Goal: Task Accomplishment & Management: Manage account settings

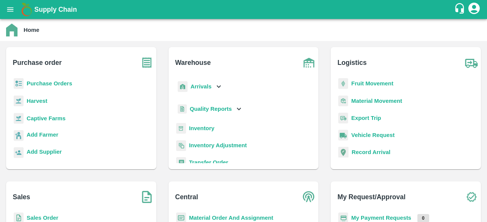
drag, startPoint x: 224, startPoint y: 85, endPoint x: 217, endPoint y: 86, distance: 7.4
click at [217, 86] on div "Arrivals" at bounding box center [243, 89] width 138 height 23
click at [217, 86] on icon at bounding box center [218, 86] width 8 height 8
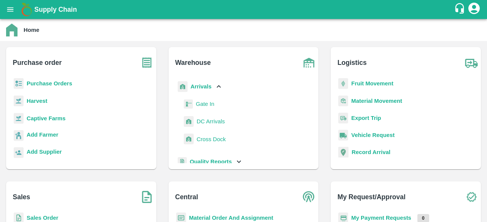
click at [211, 121] on span "DC Arrivals" at bounding box center [211, 121] width 28 height 8
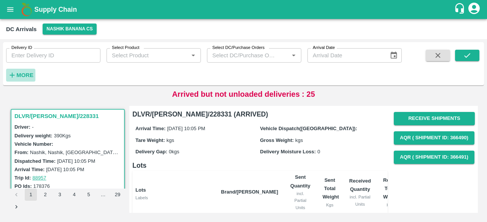
click at [32, 75] on strong "More" at bounding box center [24, 75] width 17 height 6
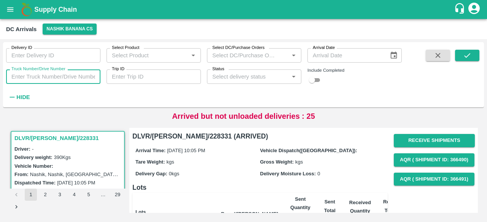
click at [35, 76] on input "Truck Number/Drive Number" at bounding box center [53, 77] width 94 height 14
type input "3551"
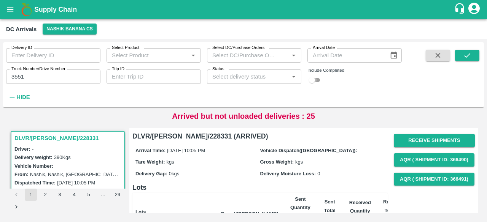
click at [320, 79] on input "checkbox" at bounding box center [311, 80] width 27 height 9
checkbox input "true"
click at [466, 59] on icon "submit" at bounding box center [467, 55] width 8 height 8
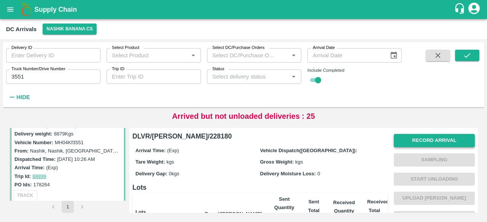
click at [422, 141] on button "Record Arrival" at bounding box center [433, 140] width 81 height 13
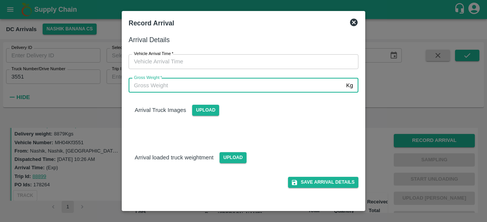
click at [227, 86] on input "Gross Weight   *" at bounding box center [235, 85] width 214 height 14
type input "15600"
type input "DD/MM/YYYY hh:mm aa"
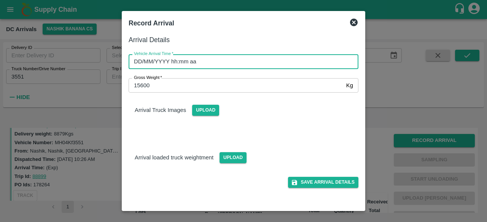
click at [249, 62] on input "DD/MM/YYYY hh:mm aa" at bounding box center [240, 61] width 224 height 14
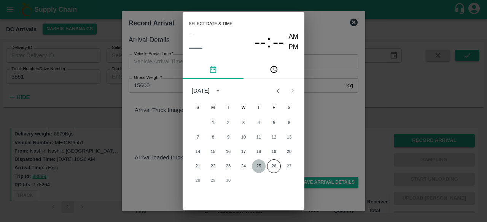
click at [261, 165] on button "25" at bounding box center [259, 167] width 14 height 14
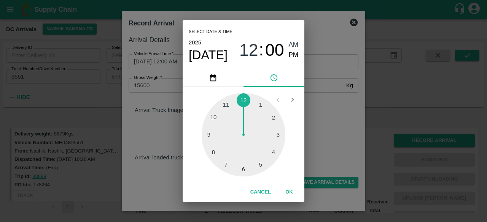
click at [260, 105] on div at bounding box center [243, 135] width 84 height 84
click at [290, 56] on span "PM" at bounding box center [294, 55] width 10 height 10
type input "25/09/2025 01:00 PM"
click at [318, 103] on div "Select date & time 2025 Sep 25 01 : 00 AM PM 05 10 15 20 25 30 35 40 45 50 55 0…" at bounding box center [243, 111] width 487 height 222
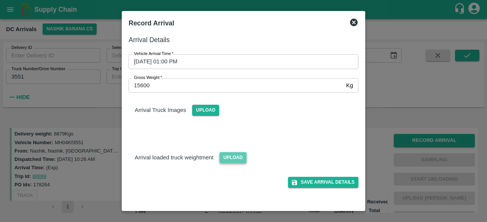
click at [230, 155] on span "Upload" at bounding box center [232, 157] width 27 height 11
click at [0, 0] on input "Upload" at bounding box center [0, 0] width 0 height 0
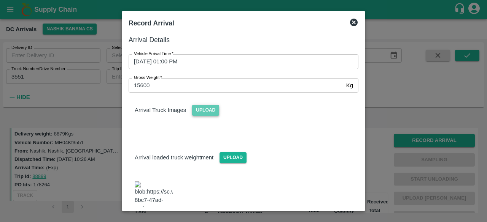
click at [204, 108] on span "Upload" at bounding box center [205, 110] width 27 height 11
click at [0, 0] on input "Upload" at bounding box center [0, 0] width 0 height 0
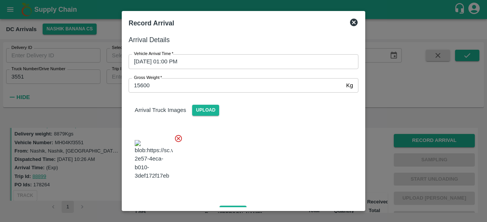
scroll to position [90, 0]
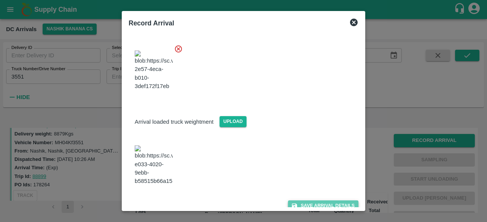
click at [318, 201] on button "Save Arrival Details" at bounding box center [323, 206] width 70 height 11
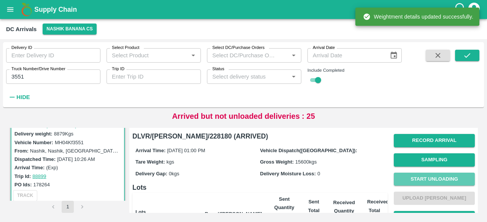
click at [436, 179] on button "Start Unloading" at bounding box center [433, 179] width 81 height 13
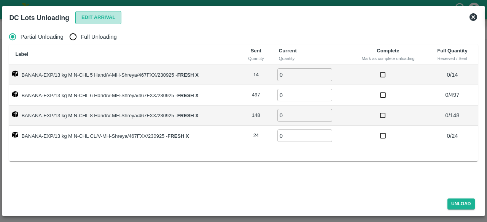
click at [100, 17] on button "Edit Arrival" at bounding box center [98, 17] width 46 height 13
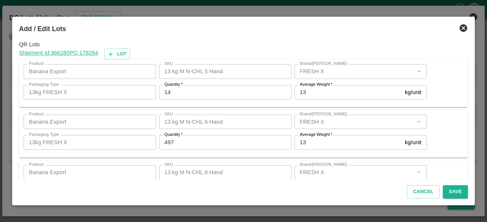
click at [167, 92] on input "14" at bounding box center [225, 92] width 132 height 14
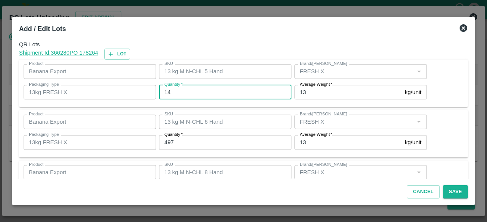
click at [167, 92] on input "14" at bounding box center [225, 92] width 132 height 14
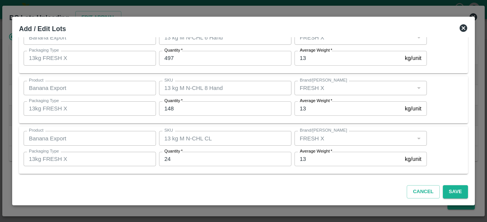
scroll to position [0, 0]
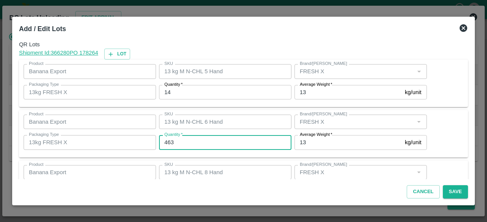
type input "463"
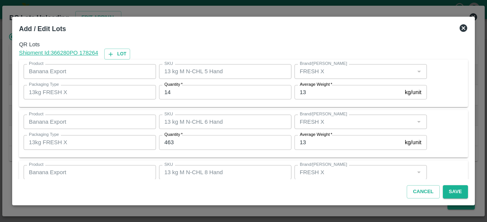
scroll to position [84, 0]
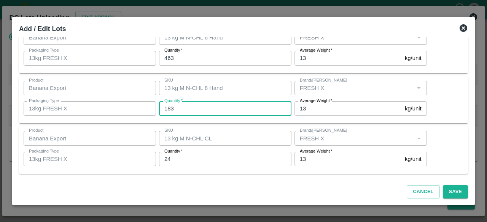
type input "183"
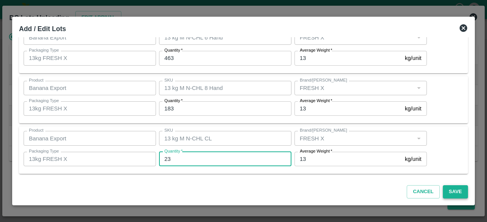
type input "23"
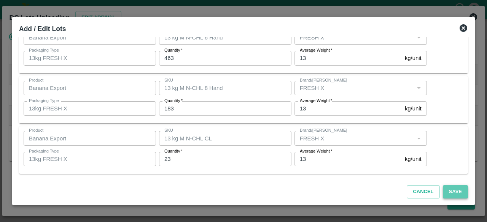
click at [455, 192] on button "Save" at bounding box center [454, 192] width 25 height 13
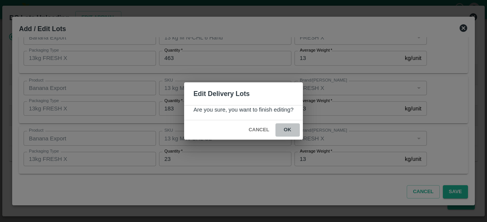
click at [287, 129] on button "ok" at bounding box center [287, 130] width 24 height 13
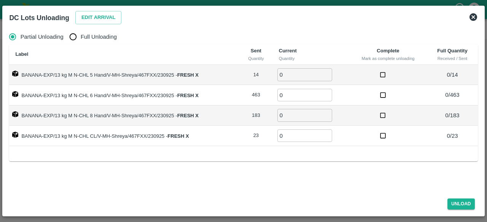
click at [73, 37] on input "Full Unloading" at bounding box center [72, 36] width 15 height 15
radio input "true"
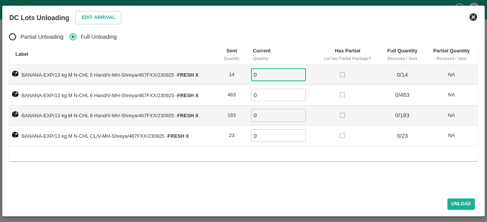
click at [271, 76] on input "0" at bounding box center [278, 74] width 55 height 13
type input "14"
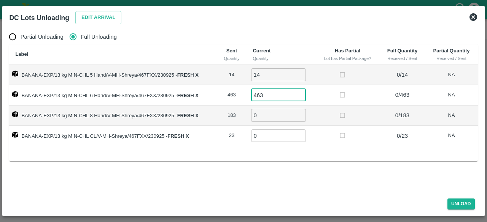
type input "463"
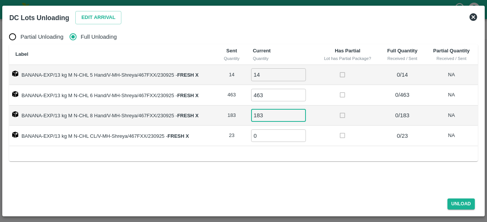
type input "183"
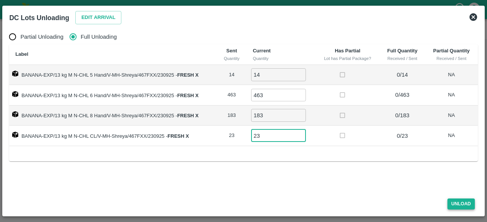
type input "23"
click at [458, 203] on button "Unload" at bounding box center [460, 204] width 27 height 11
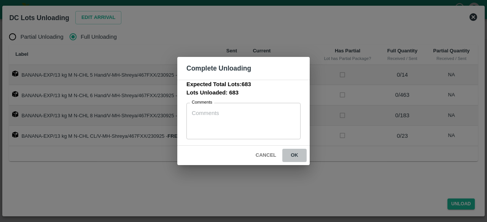
click at [294, 155] on button "ok" at bounding box center [294, 155] width 24 height 13
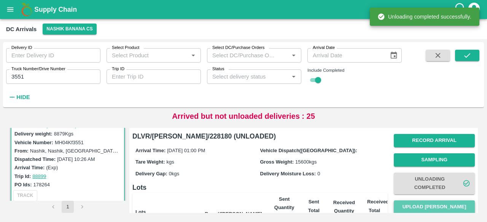
click at [428, 207] on button "Upload Tare Weight" at bounding box center [433, 207] width 81 height 13
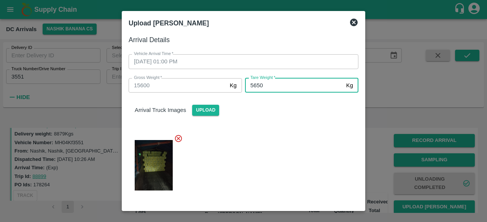
type input "5650"
click at [288, 143] on div at bounding box center [240, 163] width 236 height 70
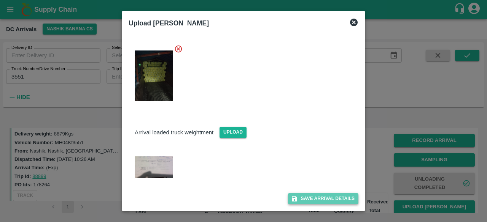
click at [317, 198] on button "Save Arrival Details" at bounding box center [323, 198] width 70 height 11
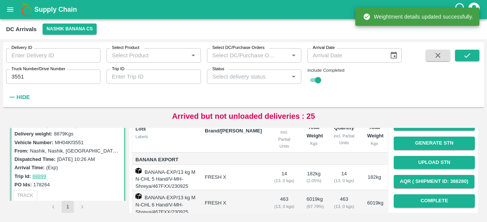
scroll to position [86, 0]
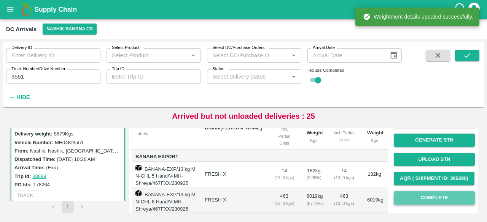
click at [431, 197] on button "Complete" at bounding box center [433, 198] width 81 height 13
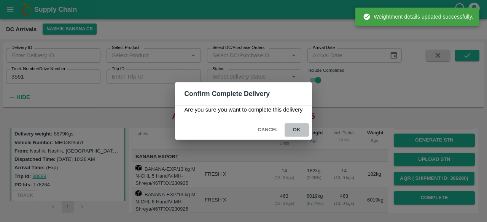
click at [298, 131] on button "ok" at bounding box center [296, 130] width 24 height 13
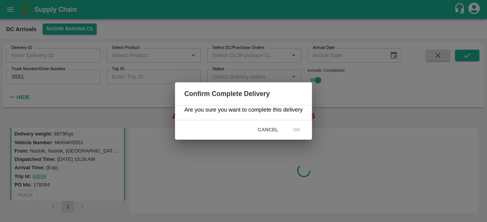
scroll to position [0, 0]
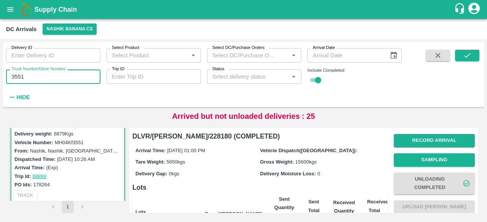
click at [18, 76] on input "3551" at bounding box center [53, 77] width 94 height 14
type input "7973"
click at [466, 56] on icon "submit" at bounding box center [467, 55] width 6 height 5
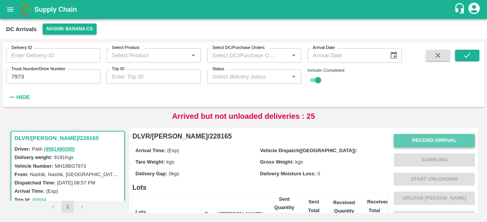
click at [420, 139] on button "Record Arrival" at bounding box center [433, 140] width 81 height 13
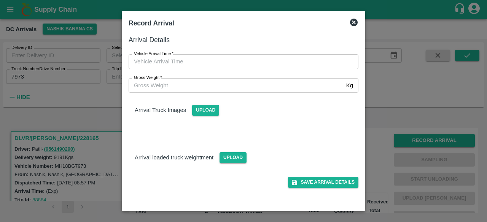
type input "DD/MM/YYYY hh:mm aa"
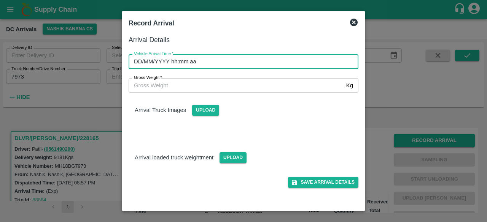
click at [270, 60] on input "DD/MM/YYYY hh:mm aa" at bounding box center [240, 61] width 224 height 14
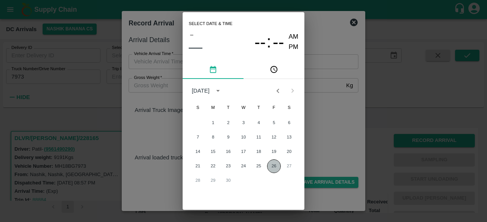
click at [271, 165] on button "26" at bounding box center [274, 167] width 14 height 14
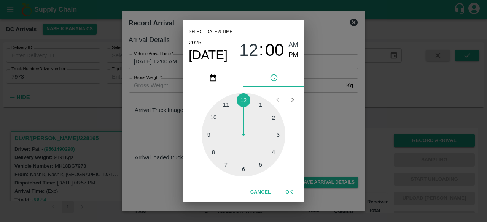
click at [312, 121] on div "Select date & time 2025 Sep 26 12 : 00 AM PM 1 2 3 4 5 6 7 8 9 10 11 12 Cancel …" at bounding box center [243, 111] width 487 height 222
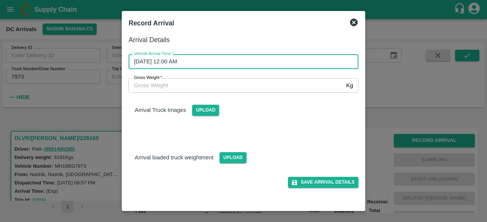
click at [167, 60] on input "26/09/2025 12:00 AM" at bounding box center [240, 61] width 224 height 14
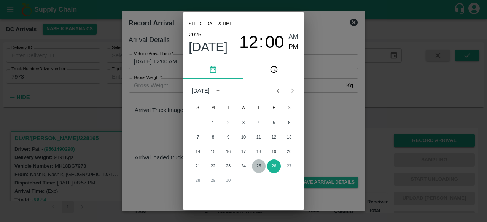
click at [257, 164] on button "25" at bounding box center [259, 167] width 14 height 14
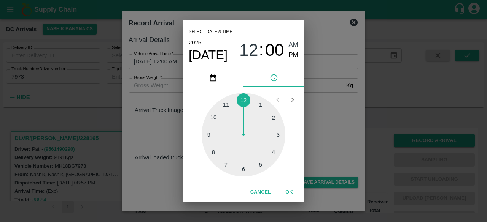
click at [224, 101] on div at bounding box center [243, 135] width 84 height 84
click at [244, 170] on div at bounding box center [243, 135] width 84 height 84
type input "25/09/2025 11:30 AM"
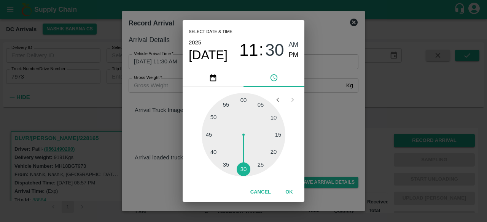
click at [338, 127] on div "Select date & time 2025 Sep 25 11 : 30 AM PM 05 10 15 20 25 30 35 40 45 50 55 0…" at bounding box center [243, 111] width 487 height 222
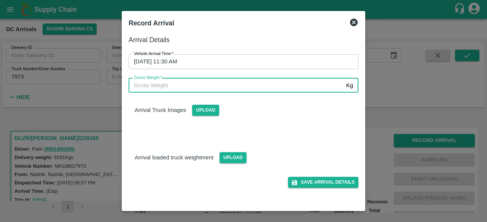
click at [138, 85] on input "Gross Weight   *" at bounding box center [235, 85] width 214 height 14
type input "16050"
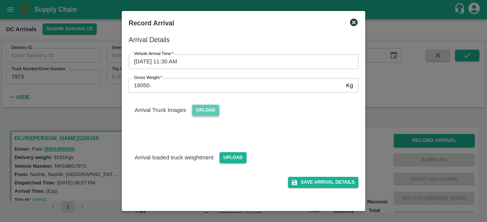
click at [199, 111] on span "Upload" at bounding box center [205, 110] width 27 height 11
click at [0, 0] on input "Upload" at bounding box center [0, 0] width 0 height 0
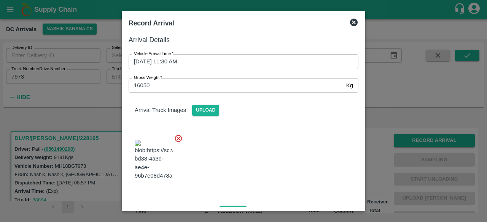
scroll to position [48, 0]
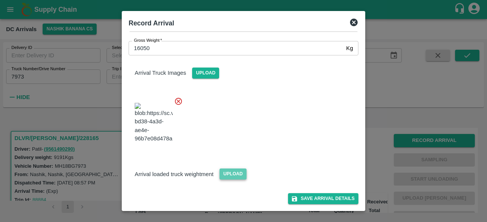
click at [230, 174] on span "Upload" at bounding box center [232, 174] width 27 height 11
click at [0, 0] on input "Upload" at bounding box center [0, 0] width 0 height 0
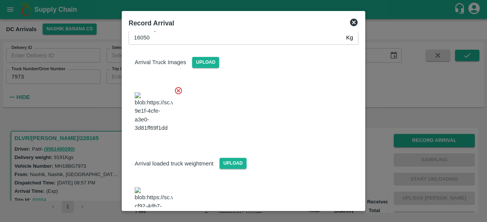
scroll to position [92, 0]
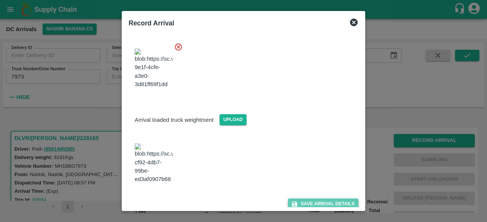
click at [318, 199] on button "Save Arrival Details" at bounding box center [323, 204] width 70 height 11
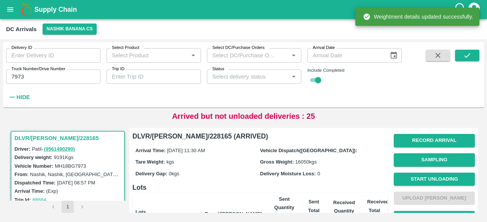
click at [433, 178] on button "Start Unloading" at bounding box center [433, 179] width 81 height 13
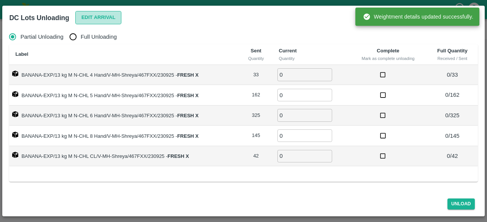
click at [93, 14] on button "Edit Arrival" at bounding box center [98, 17] width 46 height 13
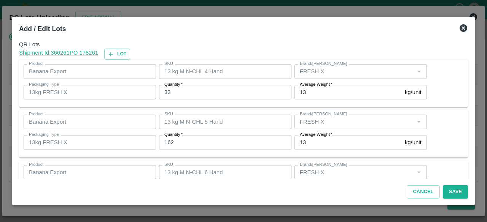
click at [167, 91] on input "33" at bounding box center [225, 92] width 132 height 14
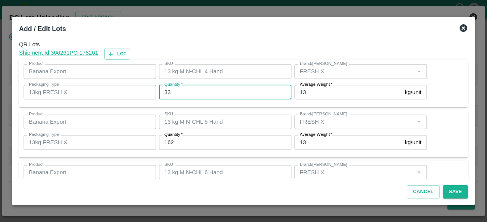
click at [167, 91] on input "33" at bounding box center [225, 92] width 132 height 14
type input "34"
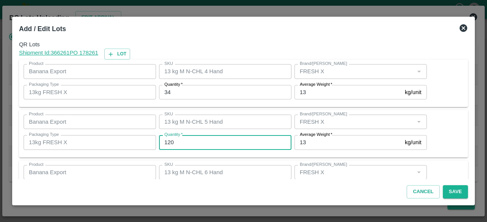
type input "120"
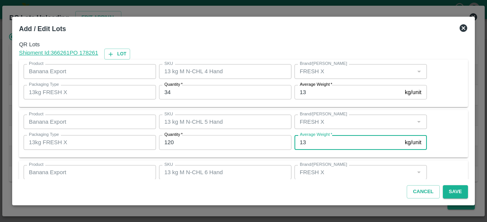
scroll to position [84, 0]
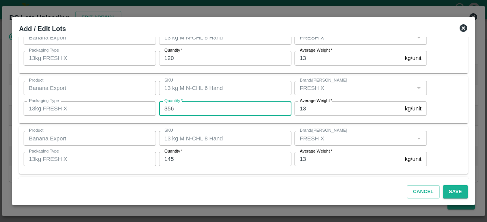
type input "356"
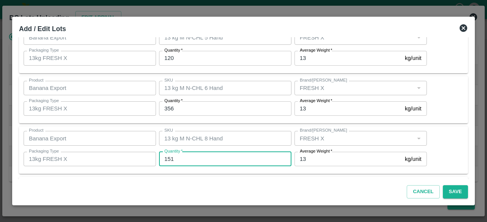
type input "151"
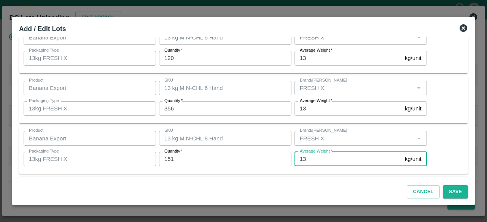
scroll to position [135, 0]
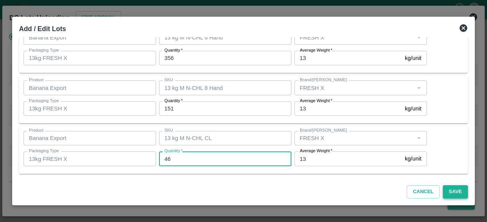
type input "46"
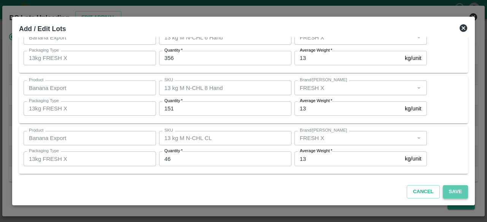
click at [453, 192] on button "Save" at bounding box center [454, 192] width 25 height 13
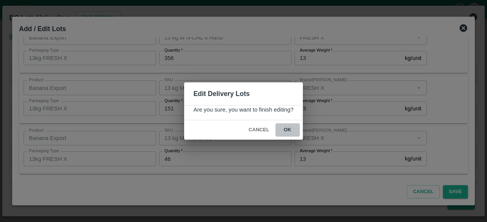
click at [284, 128] on button "ok" at bounding box center [287, 130] width 24 height 13
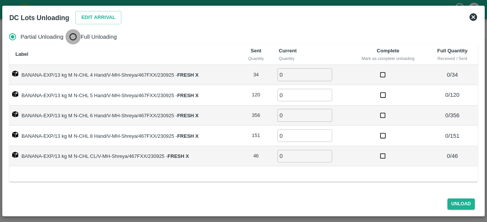
click at [71, 38] on input "Full Unloading" at bounding box center [72, 36] width 15 height 15
radio input "true"
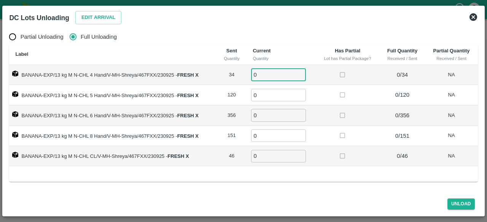
click at [268, 75] on input "0" at bounding box center [278, 74] width 55 height 13
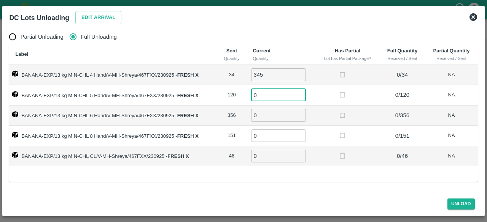
click at [265, 74] on input "345" at bounding box center [278, 74] width 55 height 13
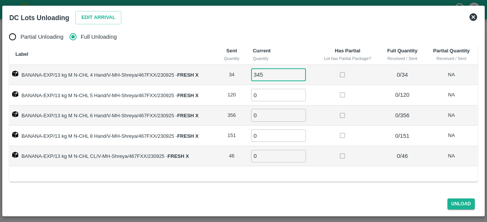
click at [265, 74] on input "345" at bounding box center [278, 74] width 55 height 13
type input "34"
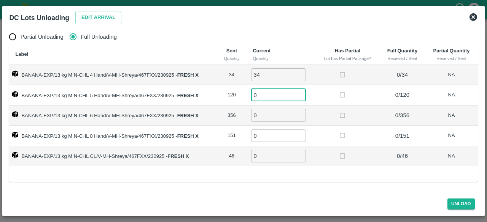
click at [260, 97] on input "0" at bounding box center [278, 95] width 55 height 13
type input "120"
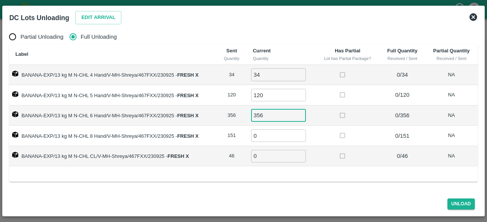
type input "356"
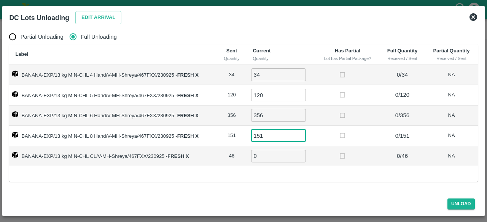
type input "151"
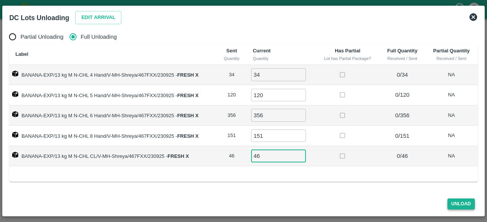
type input "46"
click at [459, 205] on button "Unload" at bounding box center [460, 204] width 27 height 11
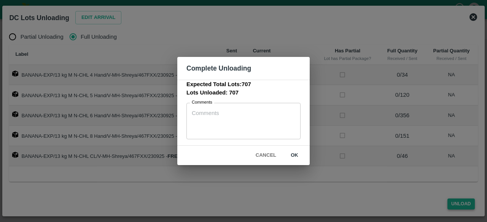
click at [459, 205] on div "Complete Unloading Expected Total Lots: 707 Lots Unloaded: 707 Comments x Comme…" at bounding box center [243, 111] width 487 height 222
click at [293, 152] on button "ok" at bounding box center [294, 155] width 24 height 13
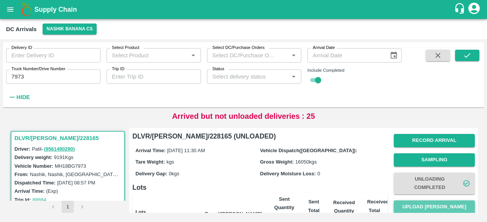
click at [432, 205] on button "Upload Tare Weight" at bounding box center [433, 207] width 81 height 13
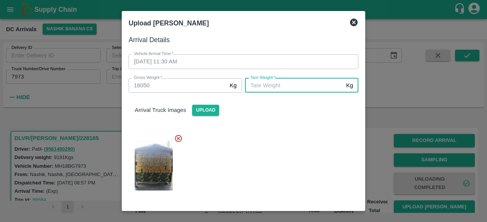
click at [263, 89] on input "Tare Weight   *" at bounding box center [294, 85] width 98 height 14
type input "6010"
click at [246, 146] on div at bounding box center [240, 163] width 236 height 70
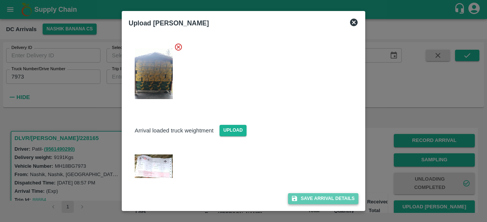
click at [316, 201] on button "Save Arrival Details" at bounding box center [323, 198] width 70 height 11
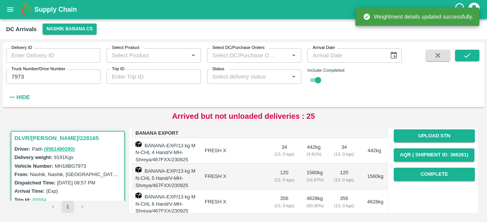
scroll to position [110, 0]
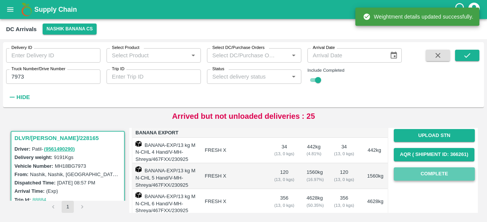
click at [429, 176] on button "Complete" at bounding box center [433, 174] width 81 height 13
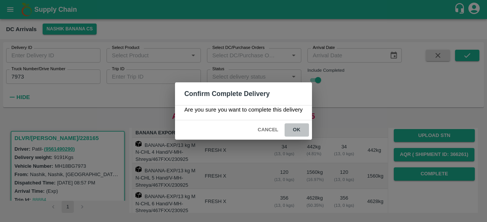
click at [297, 129] on button "ok" at bounding box center [296, 130] width 24 height 13
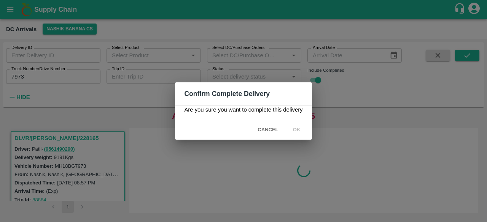
scroll to position [0, 0]
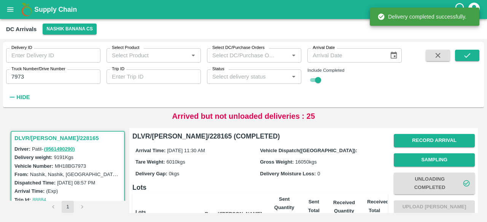
click at [17, 79] on input "7973" at bounding box center [53, 77] width 94 height 14
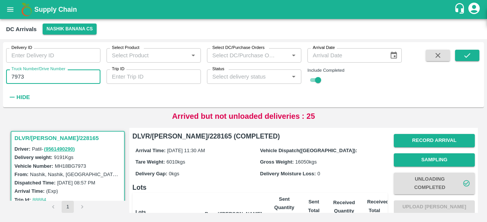
click at [17, 79] on input "7973" at bounding box center [53, 77] width 94 height 14
click at [467, 59] on icon "submit" at bounding box center [467, 55] width 8 height 8
click at [17, 78] on input "2647" at bounding box center [53, 77] width 94 height 14
type input "1770"
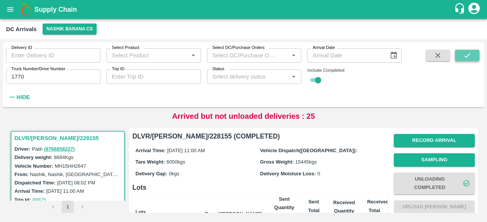
click at [464, 57] on icon "submit" at bounding box center [467, 55] width 8 height 8
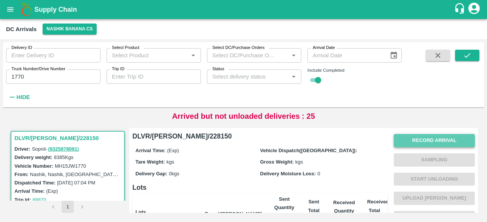
click at [422, 142] on button "Record Arrival" at bounding box center [433, 140] width 81 height 13
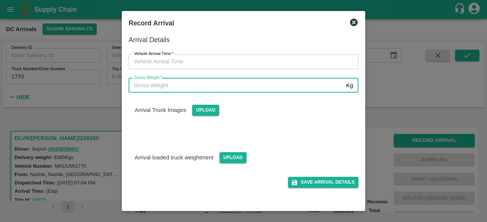
click at [244, 89] on input "Gross Weight   *" at bounding box center [235, 85] width 214 height 14
type input "15060"
type input "DD/MM/YYYY hh:mm aa"
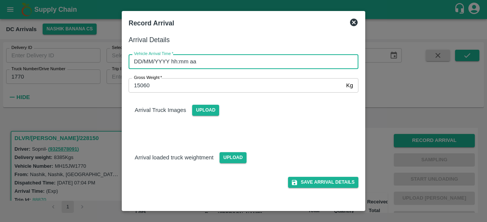
click at [273, 65] on input "DD/MM/YYYY hh:mm aa" at bounding box center [240, 61] width 224 height 14
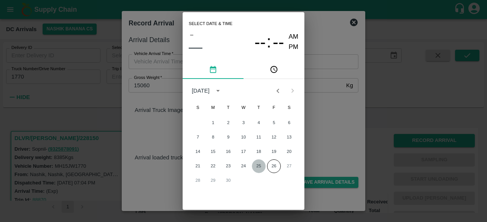
click at [258, 169] on button "25" at bounding box center [259, 167] width 14 height 14
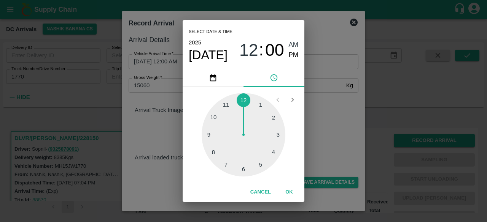
click at [214, 135] on div at bounding box center [243, 135] width 84 height 84
type input "25/09/2025 09:00 AM"
click at [328, 115] on div "Select date & time 2025 Sep 25 09 : 00 AM PM 05 10 15 20 25 30 35 40 45 50 55 0…" at bounding box center [243, 111] width 487 height 222
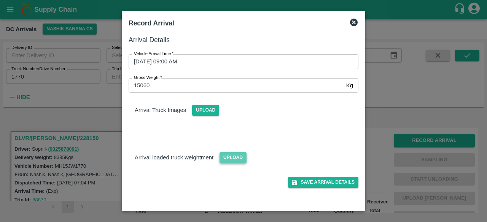
click at [233, 157] on span "Upload" at bounding box center [232, 157] width 27 height 11
click at [0, 0] on input "Upload" at bounding box center [0, 0] width 0 height 0
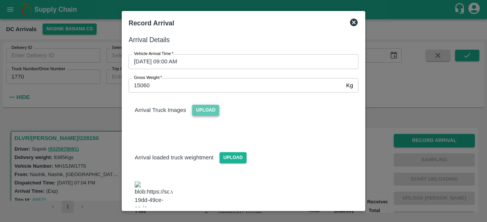
click at [211, 109] on span "Upload" at bounding box center [205, 110] width 27 height 11
click at [0, 0] on input "Upload" at bounding box center [0, 0] width 0 height 0
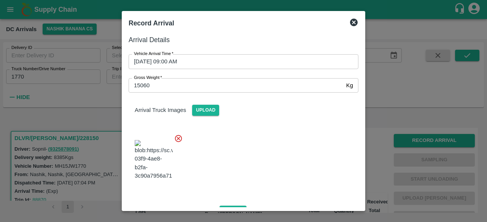
scroll to position [90, 0]
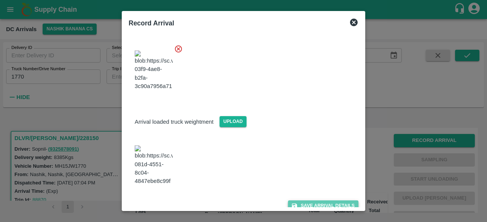
click at [311, 202] on button "Save Arrival Details" at bounding box center [323, 206] width 70 height 11
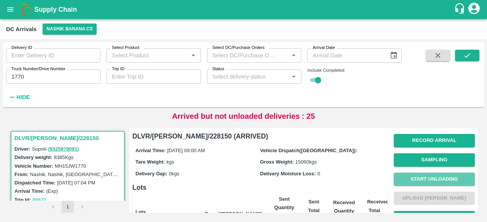
click at [436, 178] on button "Start Unloading" at bounding box center [433, 179] width 81 height 13
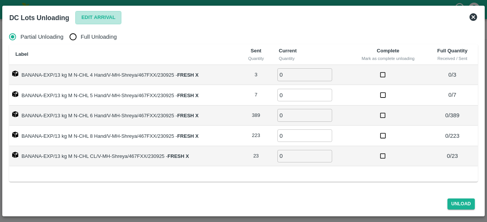
click at [98, 16] on button "Edit Arrival" at bounding box center [98, 17] width 46 height 13
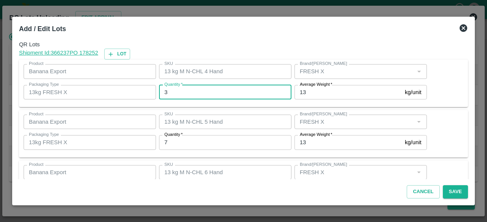
click at [176, 93] on input "3" at bounding box center [225, 92] width 132 height 14
type input "1"
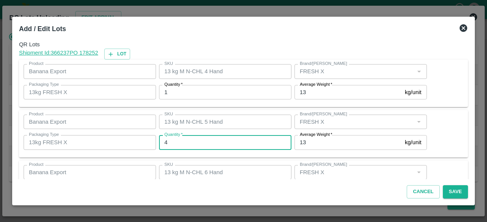
type input "4"
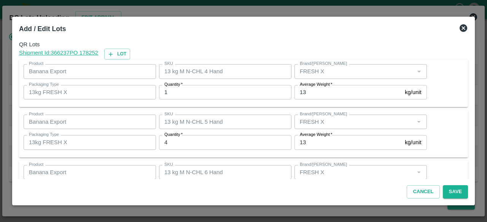
scroll to position [84, 0]
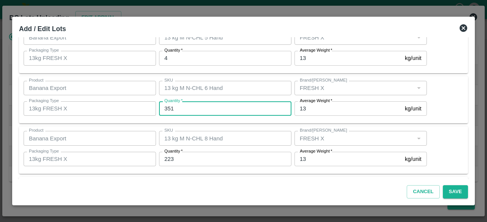
type input "351"
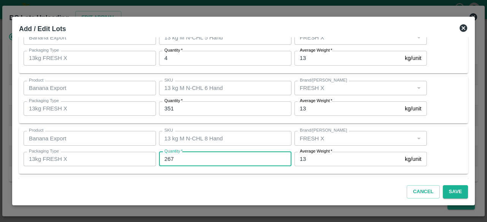
type input "267"
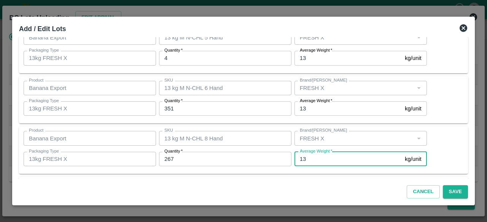
scroll to position [135, 0]
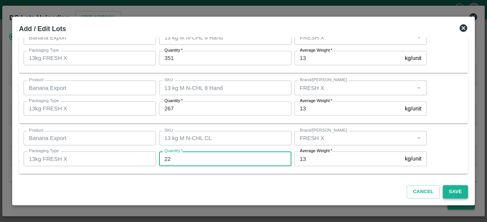
type input "22"
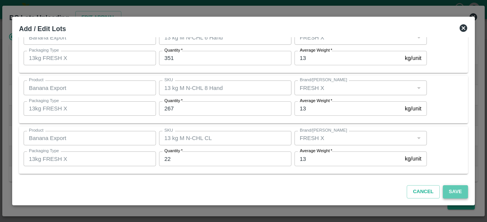
click at [456, 189] on button "Save" at bounding box center [454, 192] width 25 height 13
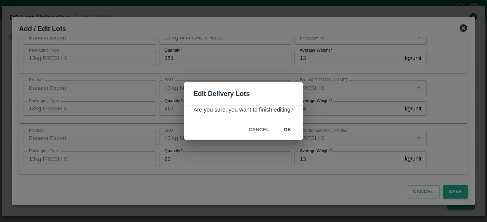
click at [287, 128] on button "ok" at bounding box center [287, 130] width 24 height 13
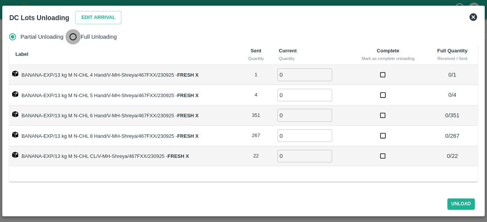
click at [72, 36] on input "Full Unloading" at bounding box center [72, 36] width 15 height 15
radio input "true"
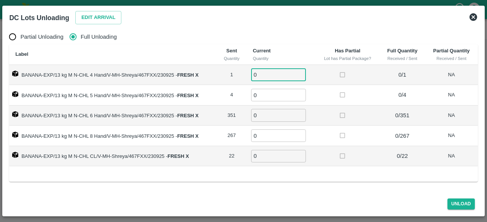
click at [267, 77] on input "0" at bounding box center [278, 74] width 55 height 13
type input "1"
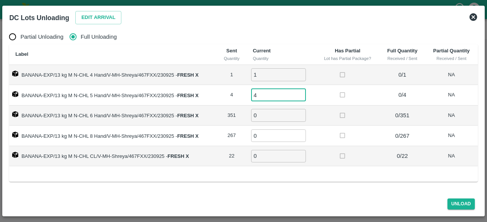
type input "4"
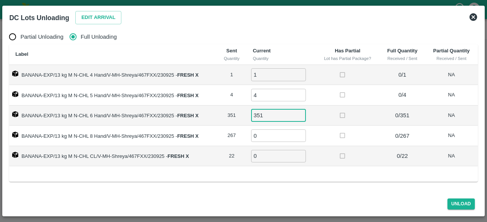
type input "351"
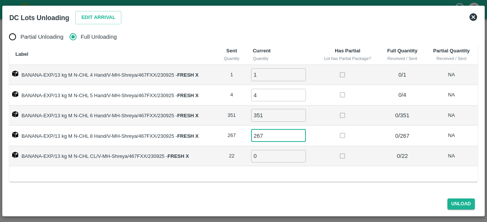
type input "267"
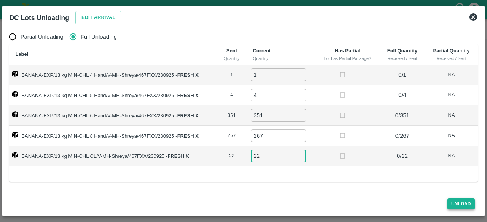
type input "22"
click at [456, 203] on button "Unload" at bounding box center [460, 204] width 27 height 11
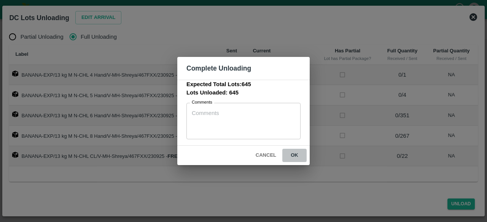
click at [294, 152] on button "ok" at bounding box center [294, 155] width 24 height 13
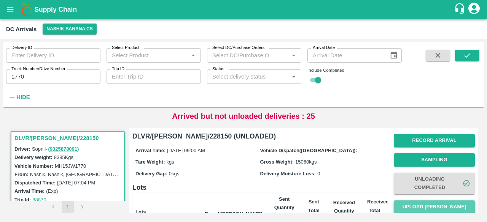
click at [435, 203] on button "Upload Tare Weight" at bounding box center [433, 207] width 81 height 13
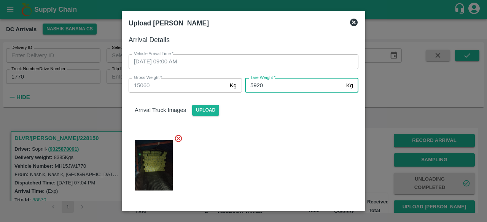
type input "5920"
click at [280, 140] on div at bounding box center [240, 163] width 236 height 70
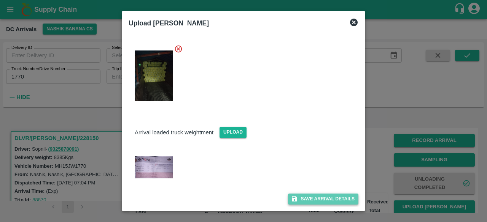
click at [316, 197] on button "Save Arrival Details" at bounding box center [323, 199] width 70 height 11
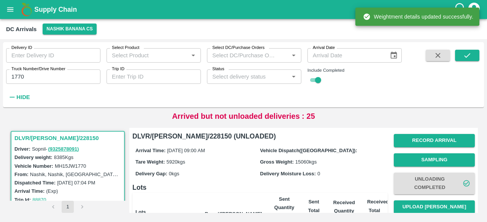
scroll to position [108, 0]
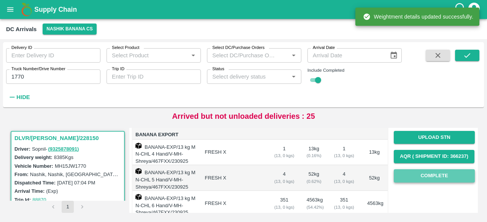
click at [432, 175] on button "Complete" at bounding box center [433, 176] width 81 height 13
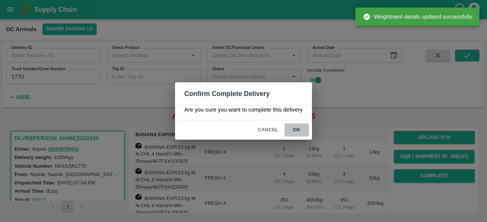
click at [294, 132] on button "ok" at bounding box center [296, 130] width 24 height 13
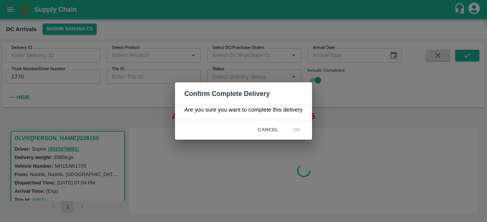
scroll to position [0, 0]
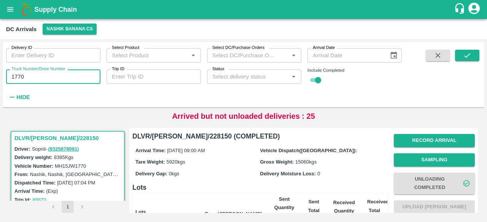
click at [13, 79] on input "1770" at bounding box center [53, 77] width 94 height 14
type input "1770"
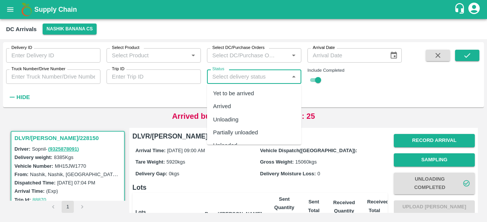
click at [239, 78] on input "Status" at bounding box center [247, 77] width 77 height 10
click at [239, 92] on div "Yet to be arrived" at bounding box center [233, 93] width 41 height 8
type input "Yet to be arrived"
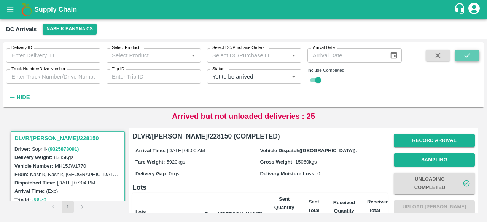
click at [468, 56] on icon "submit" at bounding box center [467, 55] width 8 height 8
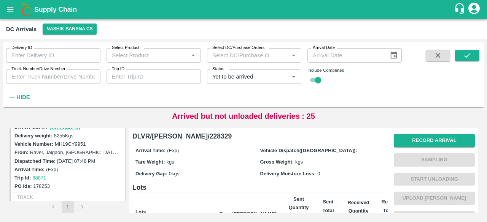
scroll to position [890, 0]
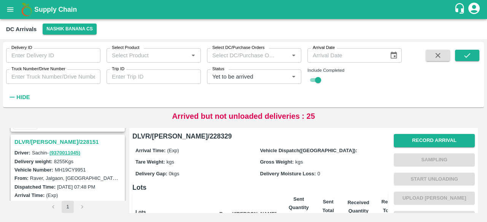
click at [55, 139] on h3 "DLVR/NASH/228151" at bounding box center [68, 142] width 109 height 10
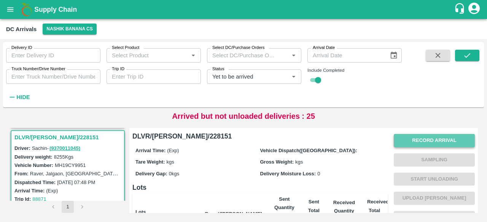
click at [435, 139] on button "Record Arrival" at bounding box center [433, 140] width 81 height 13
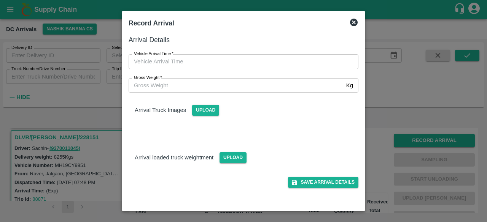
type input "DD/MM/YYYY hh:mm aa"
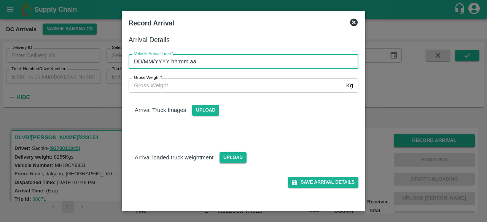
click at [232, 60] on input "DD/MM/YYYY hh:mm aa" at bounding box center [240, 61] width 224 height 14
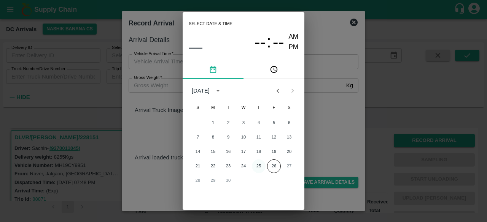
click at [258, 168] on button "25" at bounding box center [259, 167] width 14 height 14
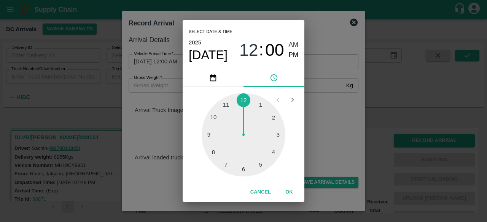
click at [276, 151] on div at bounding box center [243, 135] width 84 height 84
click at [212, 153] on div at bounding box center [243, 135] width 84 height 84
type input "25/09/2025 04:40 AM"
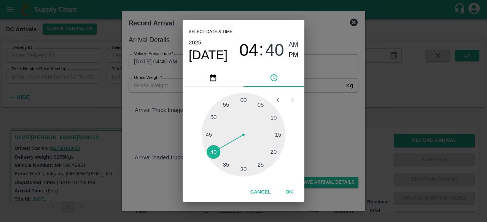
click at [337, 118] on div "Select date & time 2025 Sep 25 04 : 40 AM PM 05 10 15 20 25 30 35 40 45 50 55 0…" at bounding box center [243, 111] width 487 height 222
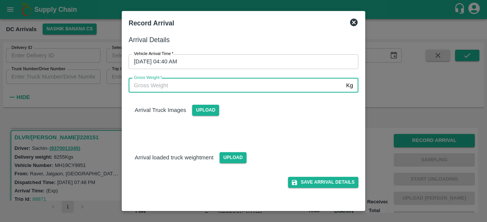
click at [218, 89] on input "Gross Weight   *" at bounding box center [235, 85] width 214 height 14
type input "15070"
click at [232, 159] on span "Upload" at bounding box center [232, 157] width 27 height 11
click at [0, 0] on input "Upload" at bounding box center [0, 0] width 0 height 0
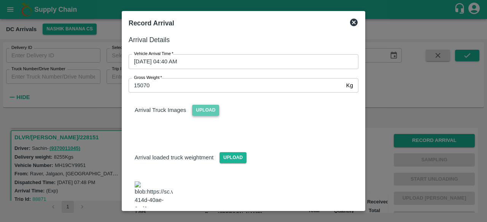
click at [198, 111] on span "Upload" at bounding box center [205, 110] width 27 height 11
click at [0, 0] on input "Upload" at bounding box center [0, 0] width 0 height 0
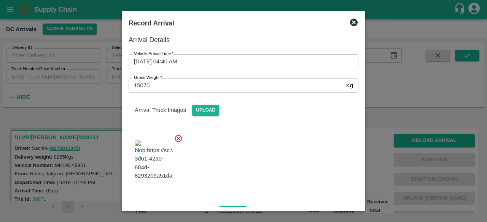
scroll to position [117, 0]
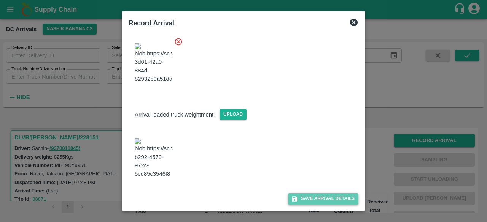
click at [319, 197] on button "Save Arrival Details" at bounding box center [323, 198] width 70 height 11
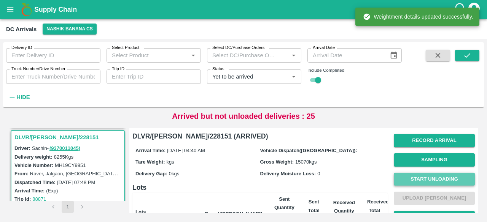
click at [434, 181] on button "Start Unloading" at bounding box center [433, 179] width 81 height 13
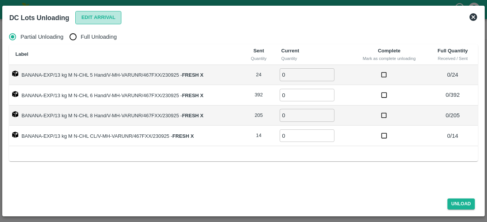
click at [102, 19] on button "Edit Arrival" at bounding box center [98, 17] width 46 height 13
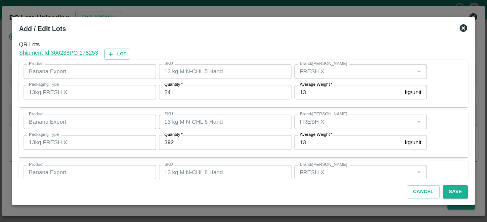
click at [168, 91] on input "24" at bounding box center [225, 92] width 132 height 14
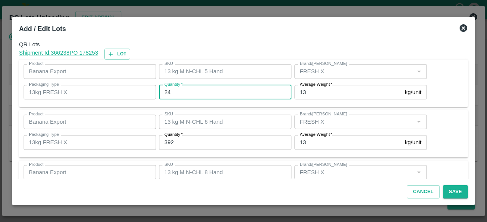
click at [168, 91] on input "24" at bounding box center [225, 92] width 132 height 14
type input "19"
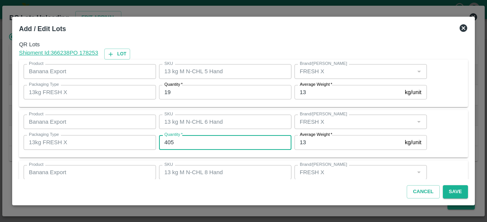
type input "405"
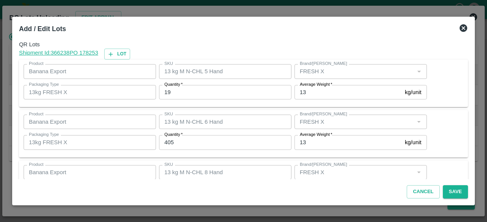
scroll to position [84, 0]
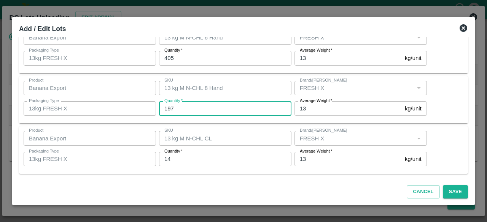
type input "197"
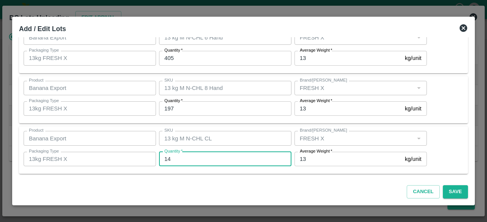
scroll to position [0, 0]
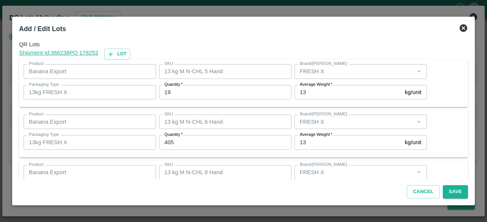
click at [418, 70] on div at bounding box center [418, 72] width 9 height 10
click at [76, 54] on link "Shipment Id: 366238 PO 178253" at bounding box center [58, 54] width 79 height 11
click at [464, 28] on icon at bounding box center [463, 28] width 8 height 8
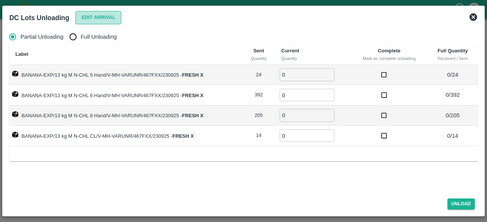
click at [98, 20] on button "Edit Arrival" at bounding box center [98, 17] width 46 height 13
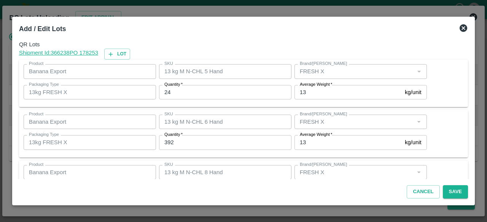
click at [417, 68] on div at bounding box center [418, 72] width 9 height 10
click at [463, 28] on icon at bounding box center [462, 28] width 9 height 9
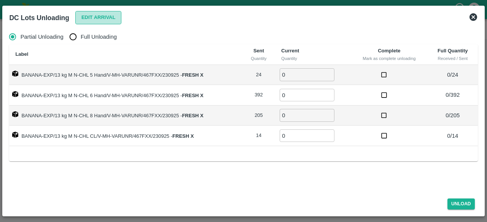
click at [113, 16] on button "Edit Arrival" at bounding box center [98, 17] width 46 height 13
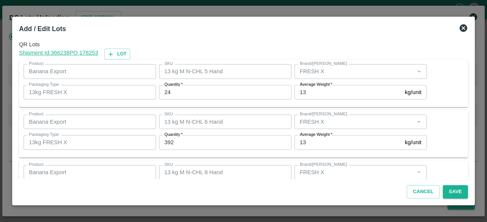
click at [464, 29] on icon at bounding box center [462, 28] width 9 height 9
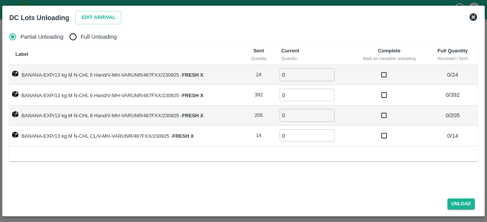
click at [472, 18] on icon at bounding box center [473, 17] width 8 height 8
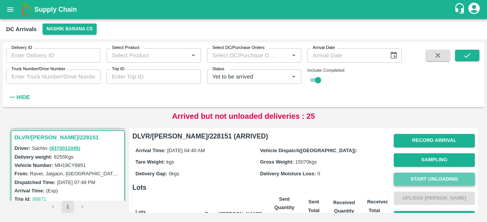
click at [429, 180] on button "Start Unloading" at bounding box center [433, 179] width 81 height 13
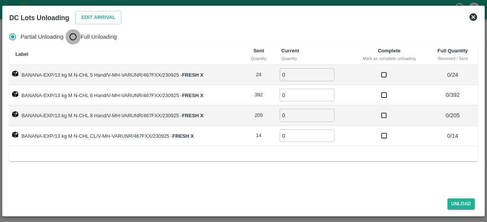
click at [77, 38] on input "Full Unloading" at bounding box center [72, 36] width 15 height 15
radio input "true"
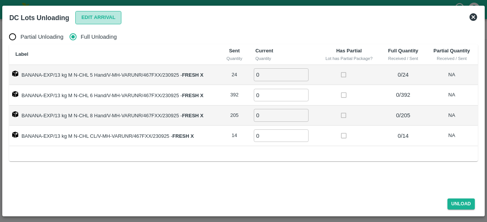
click at [98, 16] on button "Edit Arrival" at bounding box center [98, 17] width 46 height 13
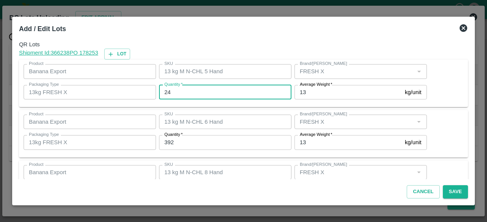
click at [164, 91] on input "24" at bounding box center [225, 92] width 132 height 14
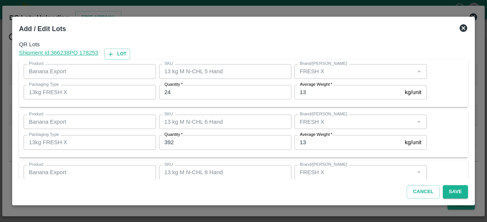
click at [464, 25] on icon at bounding box center [463, 28] width 8 height 8
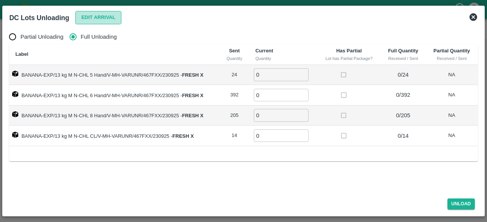
click at [91, 16] on button "Edit Arrival" at bounding box center [98, 17] width 46 height 13
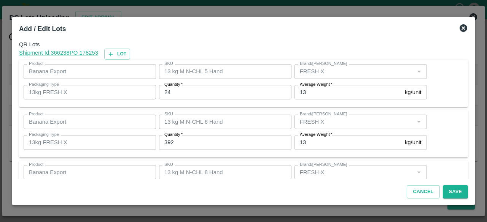
click at [53, 53] on link "Shipment Id: 366238 PO 178253" at bounding box center [58, 54] width 79 height 11
click at [167, 93] on input "24" at bounding box center [225, 92] width 132 height 14
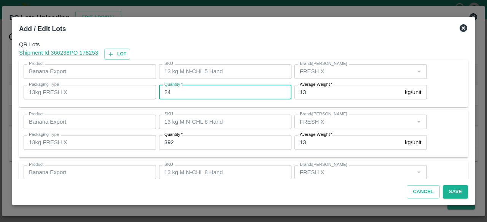
drag, startPoint x: 167, startPoint y: 93, endPoint x: 282, endPoint y: 206, distance: 161.6
click at [282, 206] on div "Add / Edit Lots QR Lots Shipment Id: 366238 PO 178253 Lot Product Banana Export…" at bounding box center [243, 111] width 487 height 222
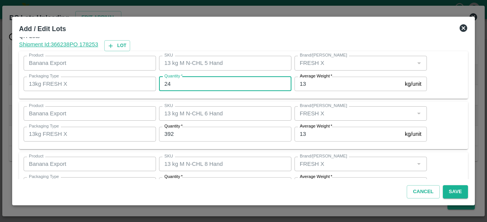
scroll to position [8, 0]
type input "19"
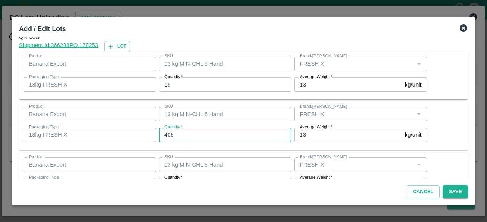
type input "405"
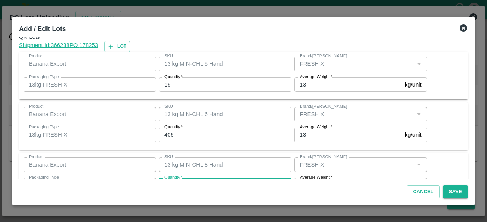
scroll to position [21, 0]
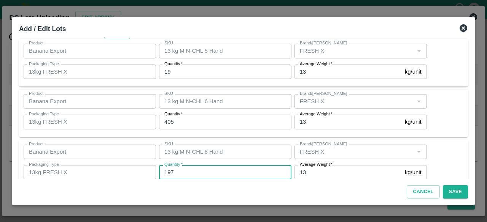
type input "197"
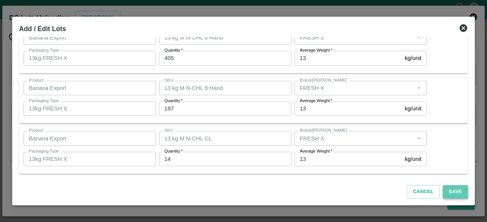
click at [455, 194] on button "Save" at bounding box center [454, 192] width 25 height 13
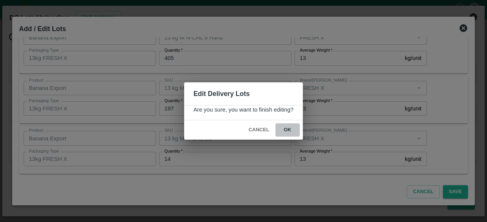
click at [287, 131] on button "ok" at bounding box center [287, 130] width 24 height 13
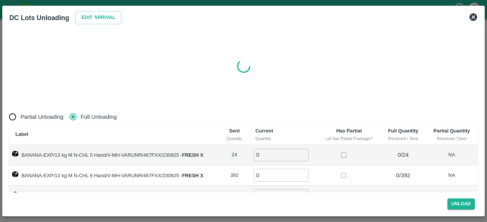
radio input "true"
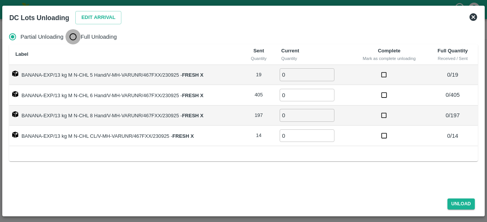
click at [67, 38] on input "Full Unloading" at bounding box center [72, 36] width 15 height 15
radio input "true"
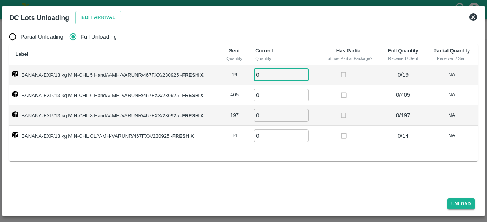
click at [276, 78] on input "0" at bounding box center [281, 74] width 55 height 13
type input "19"
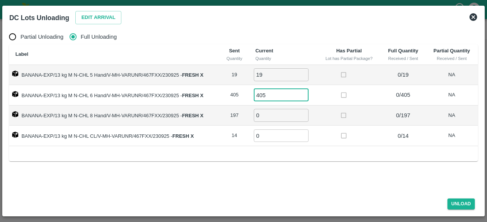
type input "405"
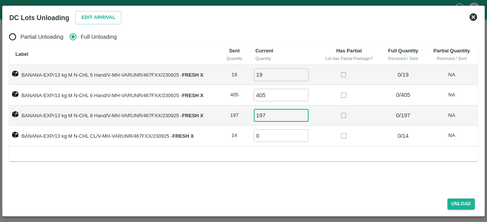
type input "197"
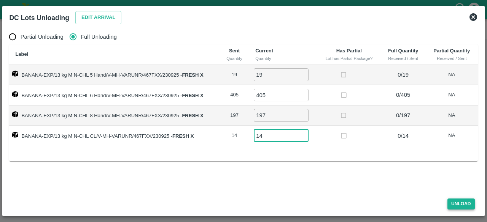
type input "14"
click at [463, 200] on button "Unload" at bounding box center [460, 204] width 27 height 11
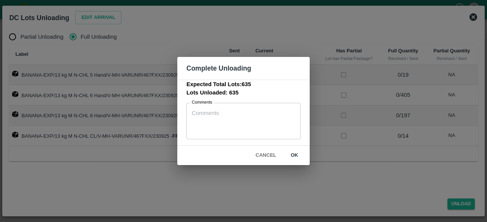
click at [292, 152] on button "ok" at bounding box center [294, 155] width 24 height 13
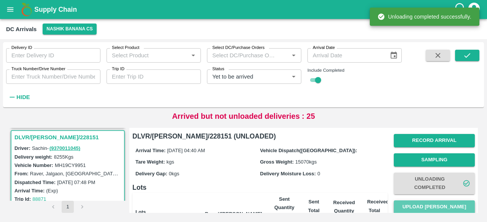
click at [433, 206] on button "Upload Tare Weight" at bounding box center [433, 207] width 81 height 13
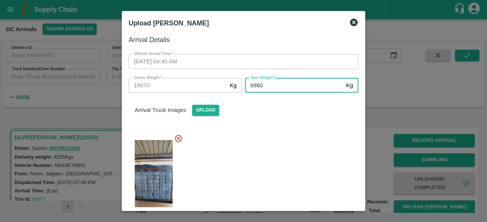
type input "6860"
click at [275, 157] on div at bounding box center [240, 180] width 236 height 104
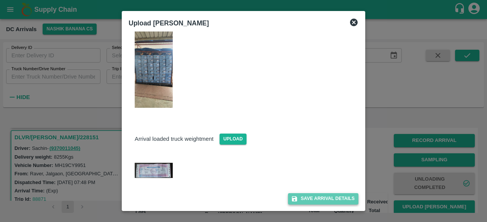
click at [312, 200] on button "Save Arrival Details" at bounding box center [323, 198] width 70 height 11
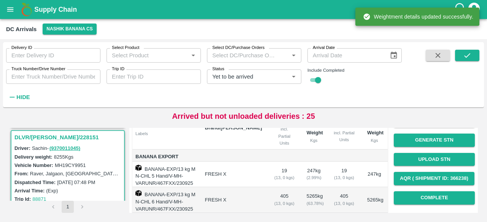
scroll to position [87, 0]
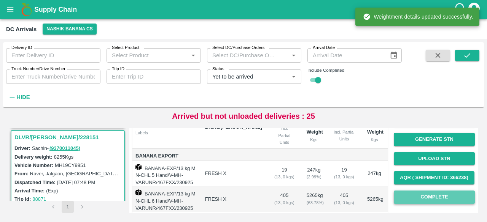
click at [433, 195] on button "Complete" at bounding box center [433, 197] width 81 height 13
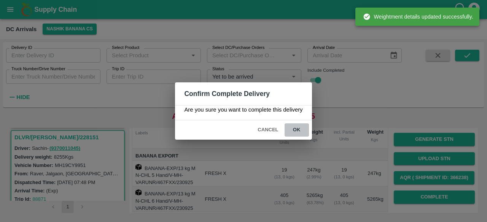
click at [295, 128] on button "ok" at bounding box center [296, 130] width 24 height 13
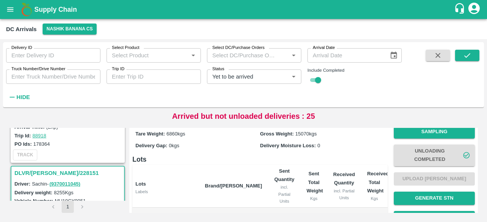
scroll to position [858, 0]
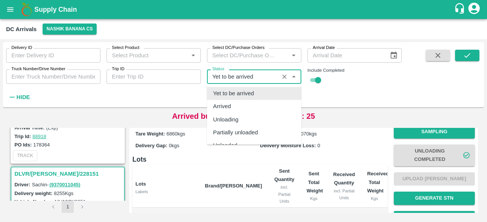
click at [234, 78] on input "Status" at bounding box center [242, 77] width 67 height 10
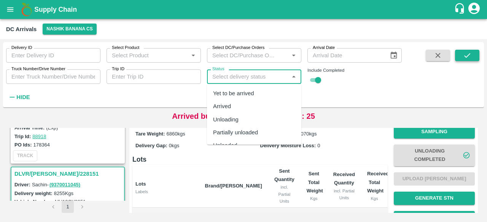
click at [465, 58] on icon "submit" at bounding box center [467, 55] width 8 height 8
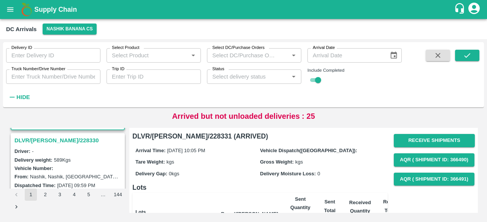
scroll to position [97, 0]
click at [455, 50] on button "submit" at bounding box center [467, 55] width 24 height 11
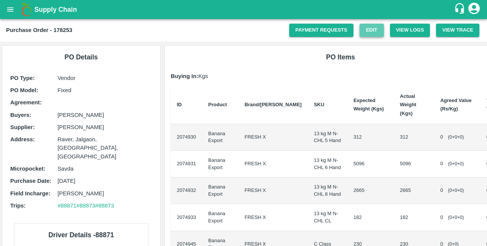
click at [363, 29] on link "Edit" at bounding box center [371, 30] width 24 height 13
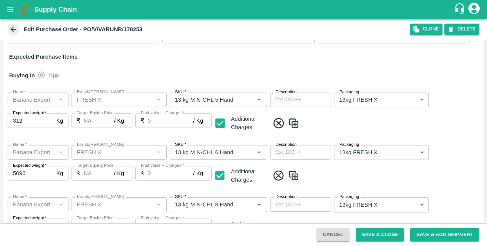
scroll to position [111, 0]
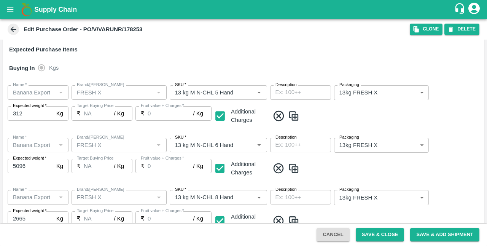
click at [421, 94] on body "Supply Chain Edit Purchase Order - PO/V/VARUNR/178253 Clone DELETE PO Type   * …" at bounding box center [243, 123] width 487 height 246
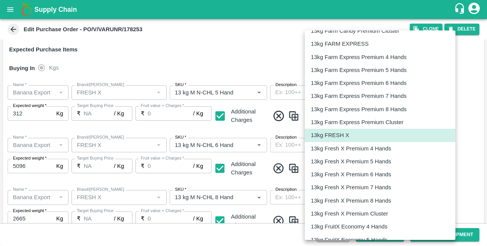
scroll to position [308, 0]
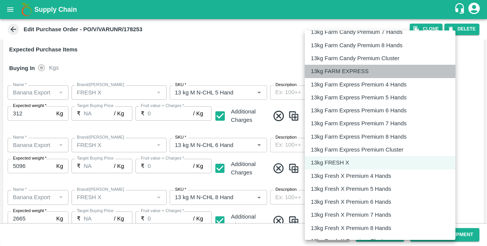
click at [352, 69] on p "13kg FARM EXPRESS" at bounding box center [340, 71] width 58 height 8
type input "468"
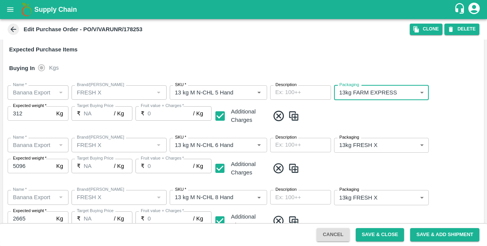
scroll to position [152, 0]
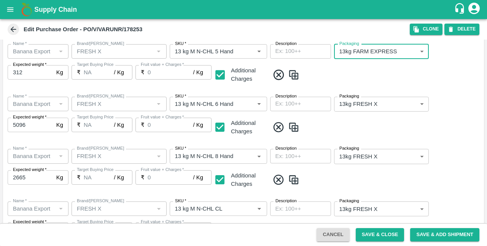
click at [420, 105] on body "Supply Chain Edit Purchase Order - PO/V/VARUNR/178253 Clone DELETE PO Type   * …" at bounding box center [243, 123] width 487 height 246
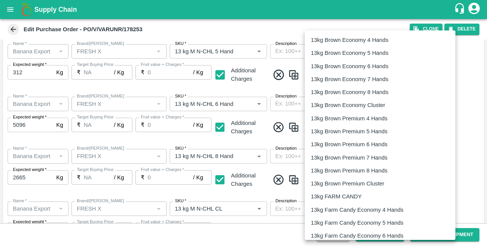
scroll to position [335, 0]
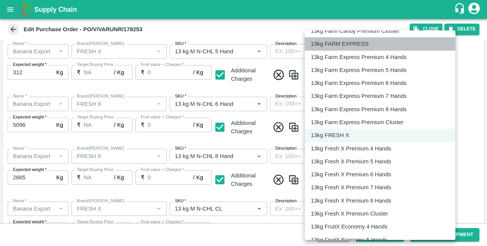
click at [367, 44] on p "13kg FARM EXPRESS" at bounding box center [340, 44] width 58 height 8
type input "468"
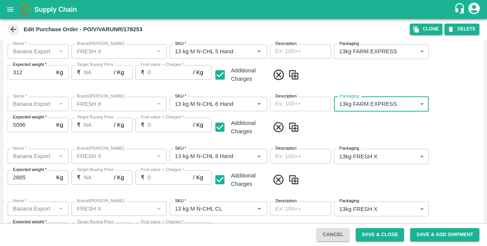
scroll to position [222, 0]
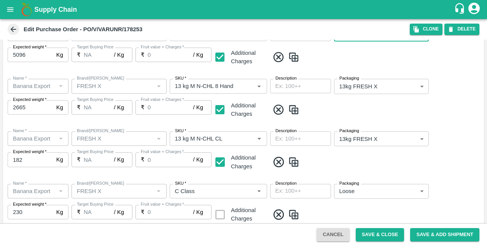
click at [409, 83] on body "Supply Chain Edit Purchase Order - PO/V/VARUNR/178253 Clone DELETE PO Type   * …" at bounding box center [243, 123] width 487 height 246
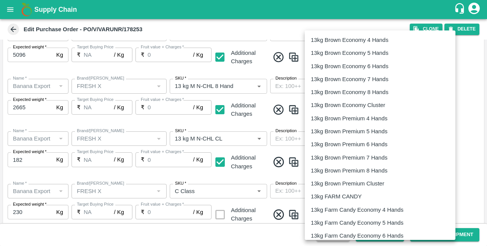
scroll to position [335, 0]
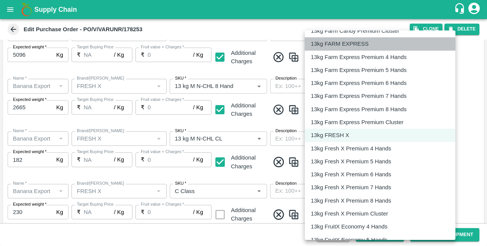
click at [359, 41] on p "13kg FARM EXPRESS" at bounding box center [340, 44] width 58 height 8
type input "468"
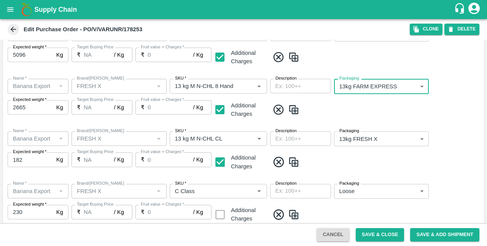
scroll to position [277, 0]
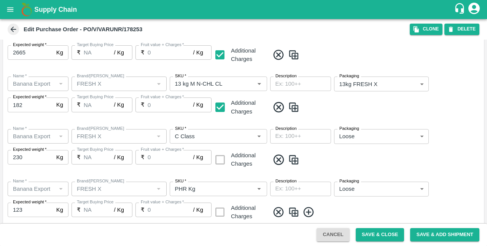
click at [414, 84] on body "Supply Chain Edit Purchase Order - PO/V/VARUNR/178253 Clone DELETE PO Type   * …" at bounding box center [243, 123] width 487 height 246
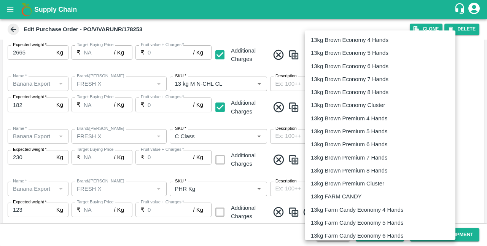
scroll to position [335, 0]
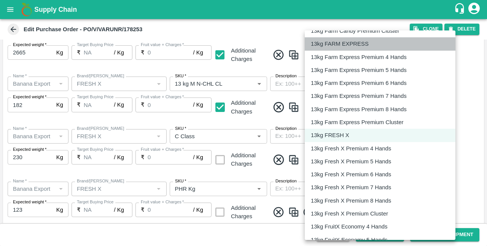
click at [354, 43] on p "13kg FARM EXPRESS" at bounding box center [340, 44] width 58 height 8
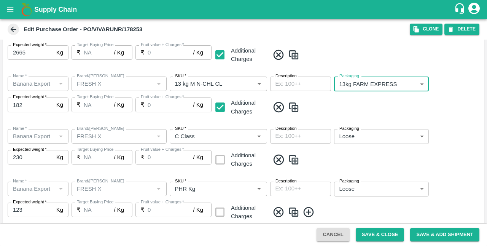
type input "468"
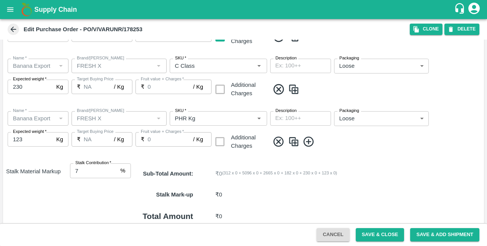
scroll to position [376, 0]
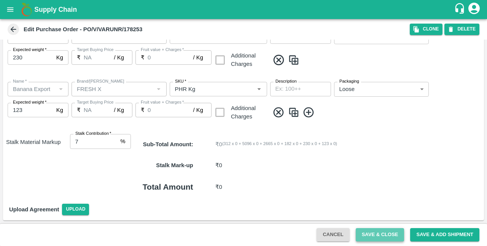
click at [382, 235] on button "Save & Close" at bounding box center [379, 234] width 49 height 13
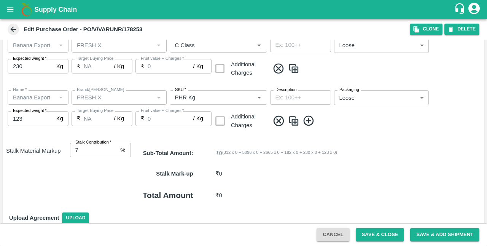
scroll to position [385, 0]
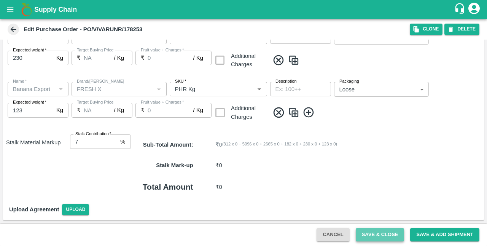
click at [381, 236] on button "Save & Close" at bounding box center [379, 234] width 49 height 13
click at [377, 232] on button "Save & Close" at bounding box center [379, 234] width 49 height 13
click at [376, 233] on button "Save & Close" at bounding box center [379, 234] width 49 height 13
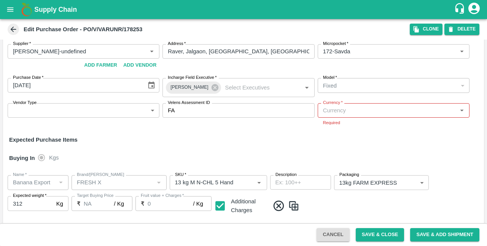
scroll to position [23, 0]
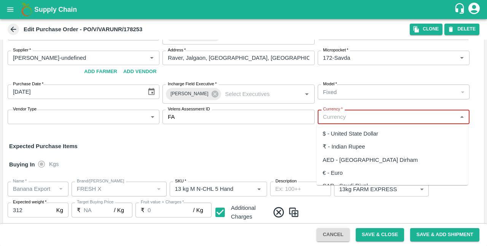
click at [428, 119] on input "Currency   *" at bounding box center [387, 117] width 135 height 10
click at [383, 147] on div "₹ - Indian Rupee" at bounding box center [391, 146] width 151 height 13
type input "₹ - Indian Rupee"
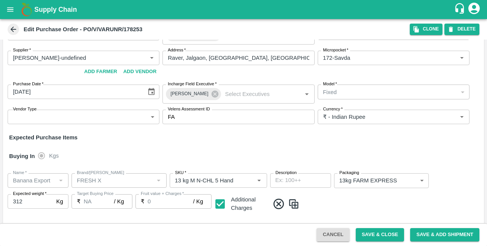
click at [423, 158] on div "Buying In Kgs" at bounding box center [243, 156] width 480 height 22
click at [447, 117] on button "Clear" at bounding box center [452, 117] width 10 height 10
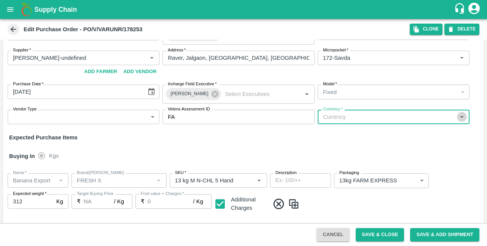
click at [461, 117] on icon "Open" at bounding box center [461, 117] width 8 height 8
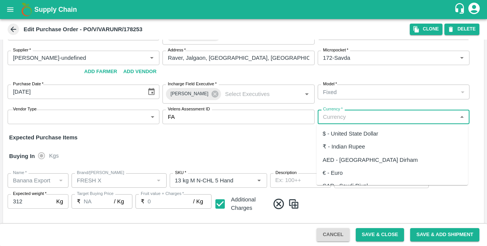
click at [410, 147] on div "₹ - Indian Rupee" at bounding box center [391, 146] width 151 height 13
type input "₹ - Indian Rupee"
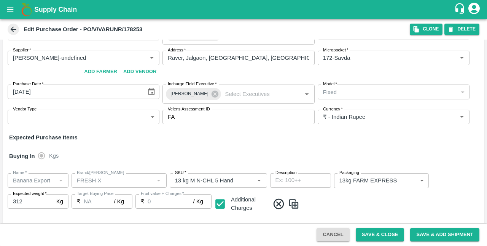
click at [427, 158] on div "Buying In Kgs" at bounding box center [243, 156] width 480 height 22
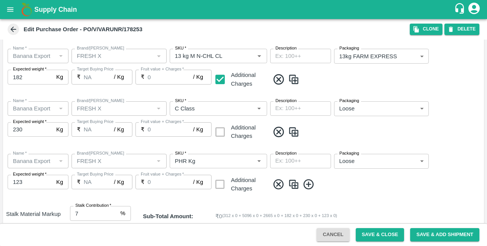
scroll to position [376, 0]
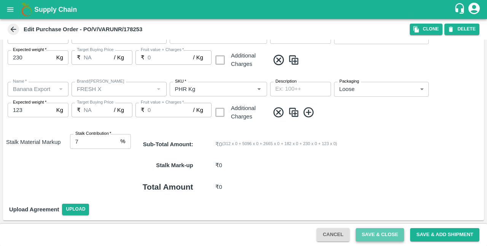
click at [378, 228] on button "Save & Close" at bounding box center [379, 234] width 49 height 13
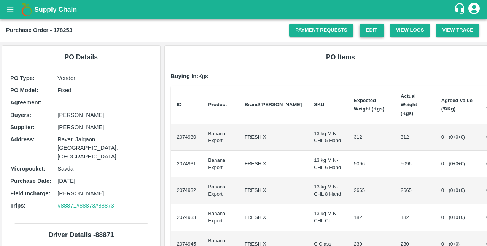
click at [371, 27] on link "Edit" at bounding box center [371, 30] width 24 height 13
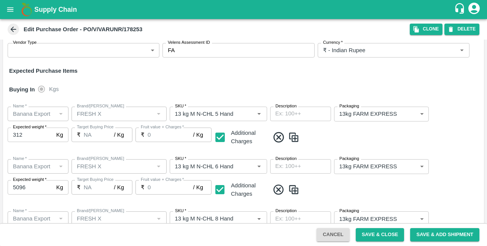
scroll to position [85, 0]
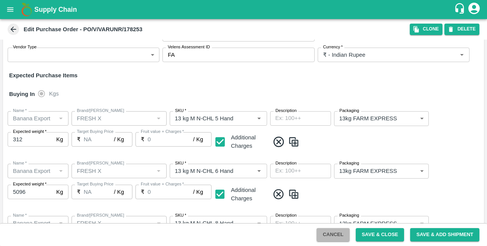
click at [330, 235] on button "Cancel" at bounding box center [332, 234] width 33 height 13
type input "NA"
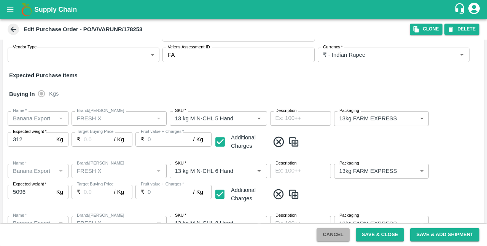
type input "NA"
